Goal: Task Accomplishment & Management: Manage account settings

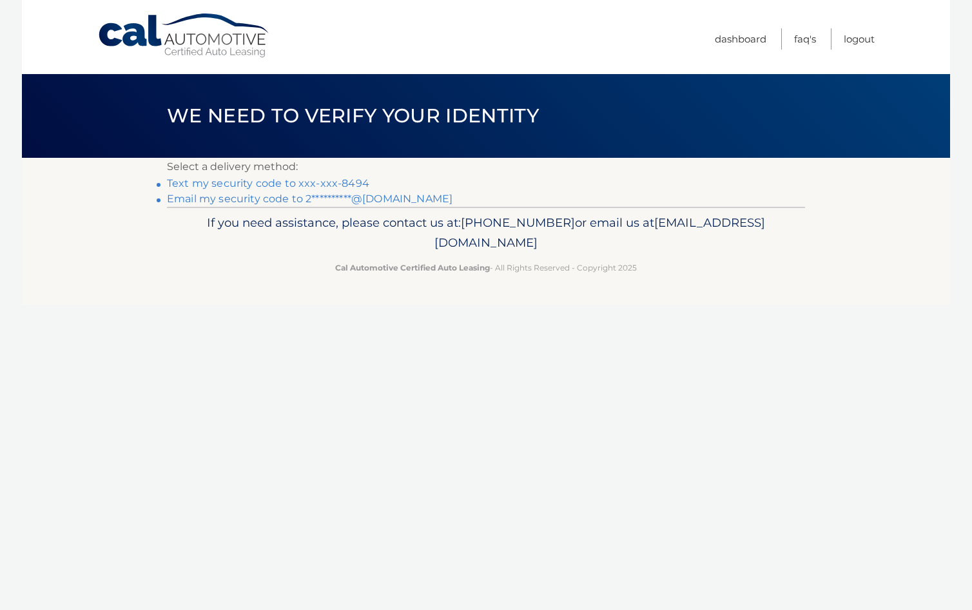
click at [271, 196] on link "**********" at bounding box center [310, 199] width 286 height 12
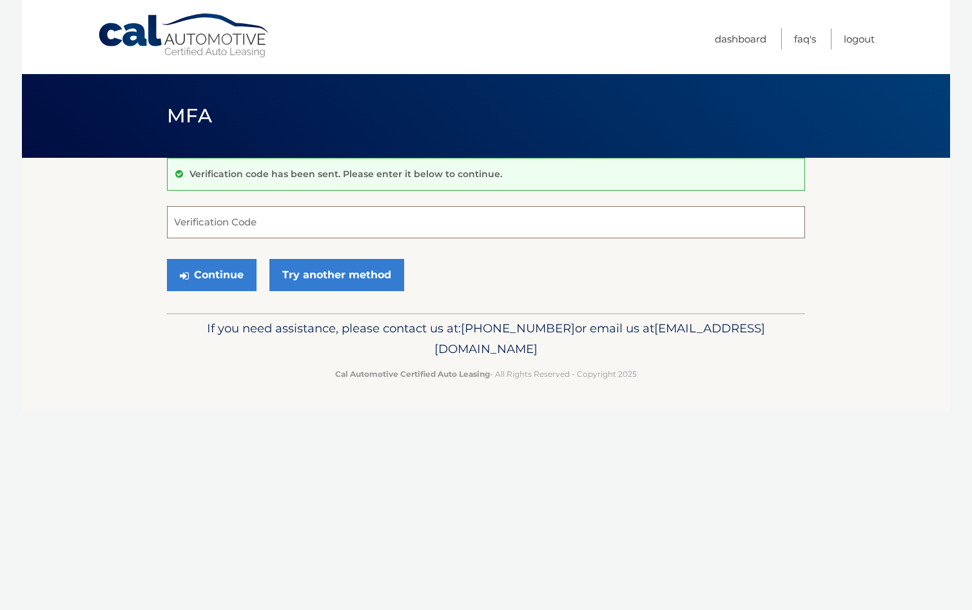
click at [221, 225] on input "Verification Code" at bounding box center [486, 222] width 638 height 32
type input "252013"
click at [228, 275] on button "Continue" at bounding box center [212, 275] width 90 height 32
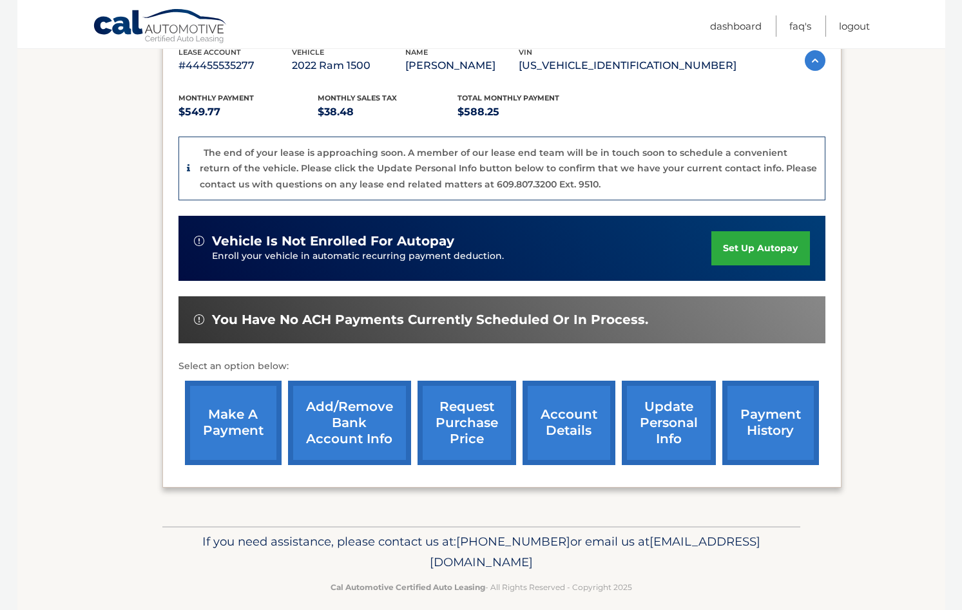
scroll to position [203, 0]
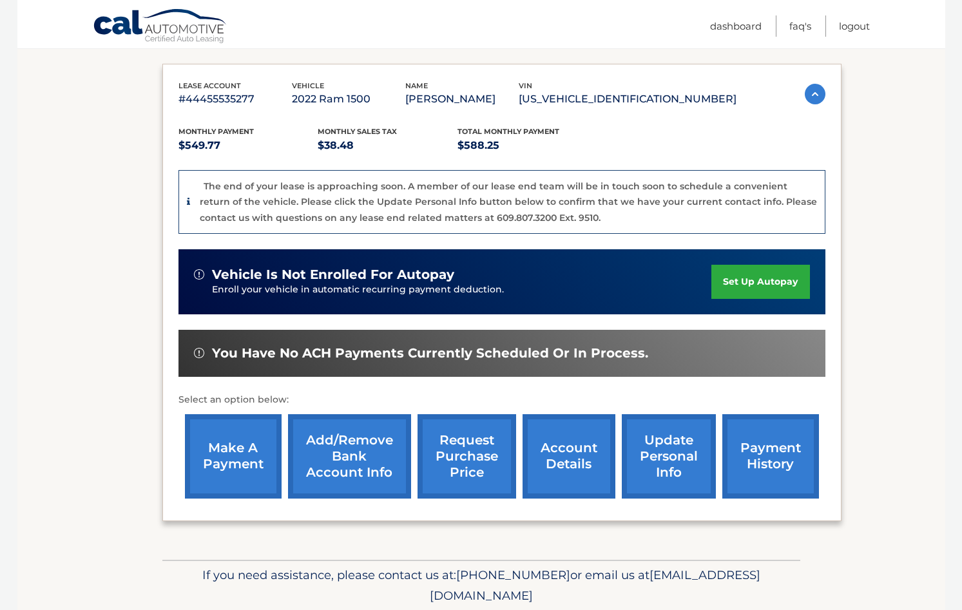
click at [206, 442] on link "make a payment" at bounding box center [233, 456] width 97 height 84
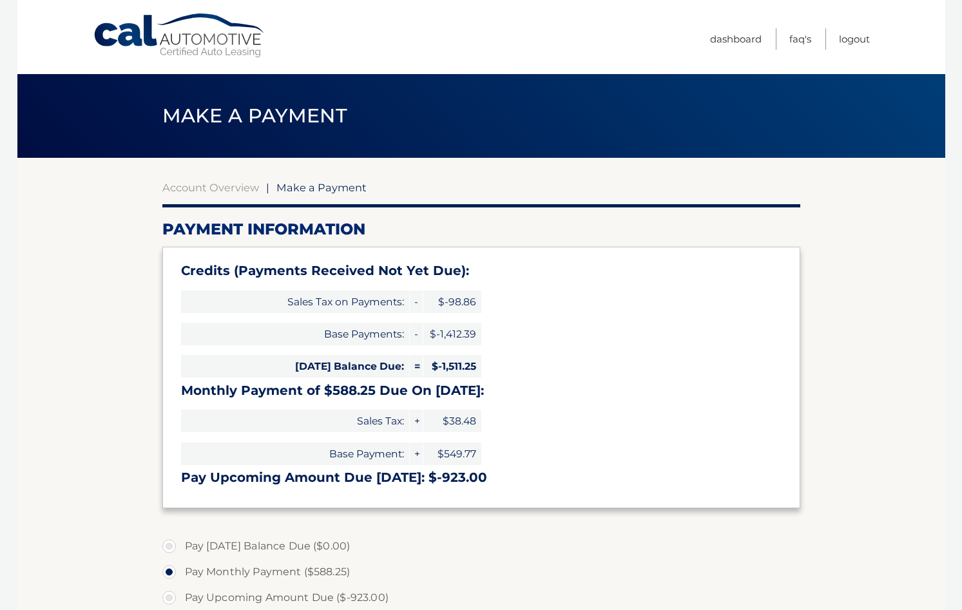
select select "MWRkMzZiNTEtZWJlNy00ZDIwLTg3YTItZTU5YjZmNTU4ZDRk"
click at [859, 39] on link "Logout" at bounding box center [854, 38] width 31 height 21
